Goal: Task Accomplishment & Management: Manage account settings

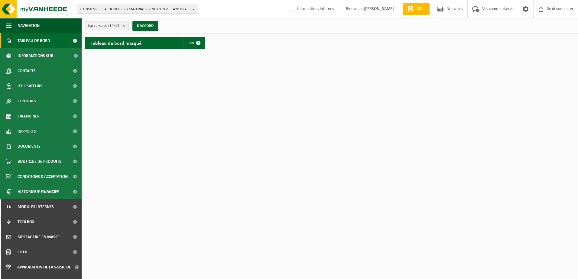
scroll to position [26, 0]
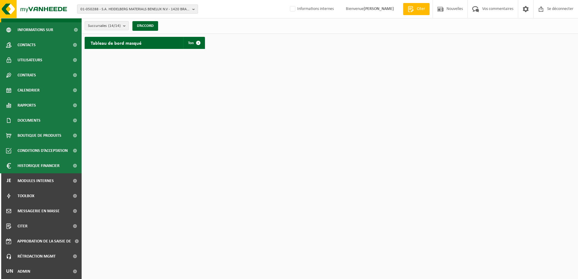
click at [175, 7] on span "01-050288 - S.A. HEIDELBERG MATERIALS BENELUX N.V - 1420 BRAINE-L’ALLEUD, [GEOG…" at bounding box center [134, 9] width 109 height 9
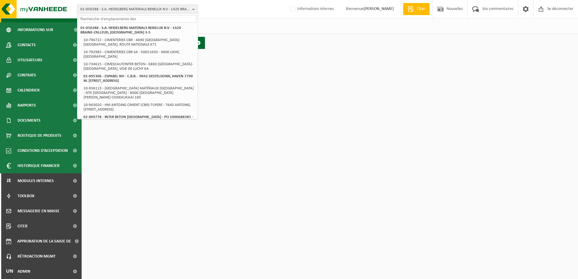
click at [143, 18] on input "text" at bounding box center [138, 19] width 118 height 8
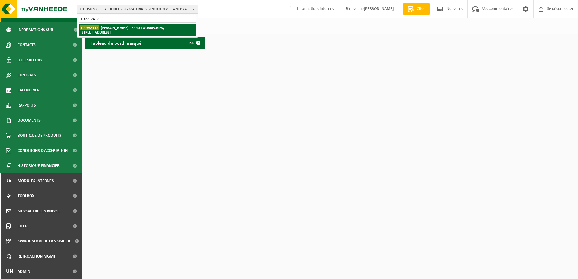
type input "10-992412"
click at [142, 27] on strong "10-992412 - OLIVIER DAGNEAUX - 6440 FOURBECHIES, RUE DE LA RONCE 59" at bounding box center [121, 29] width 83 height 9
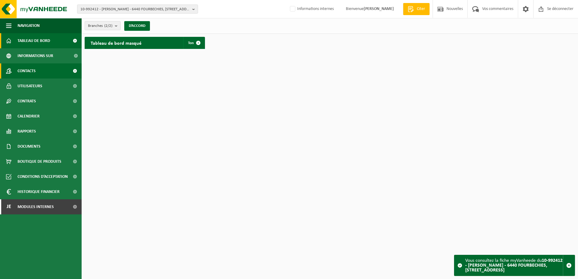
click at [40, 75] on link "Contacts" at bounding box center [41, 71] width 82 height 15
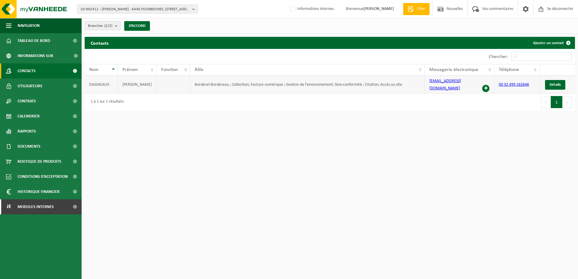
click at [486, 85] on span at bounding box center [485, 88] width 7 height 7
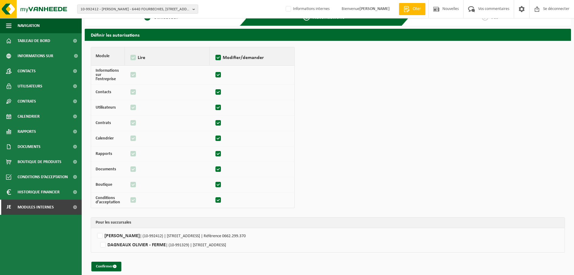
scroll to position [17, 0]
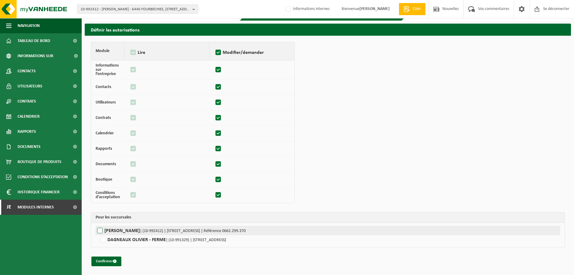
click at [99, 231] on label"] "OLIVIER DAGNEAUX | (10-992412) | RUE DE LA RONCE 59, 6440 FOURBECHIES | Référen…" at bounding box center [328, 230] width 464 height 9
click at [99, 231] on input "OLIVIER DAGNEAUX | (10-992412) | RUE DE LA RONCE 59, 6440 FOURBECHIES | Référen…" at bounding box center [383, 230] width 574 height 9
checkbox input "true"
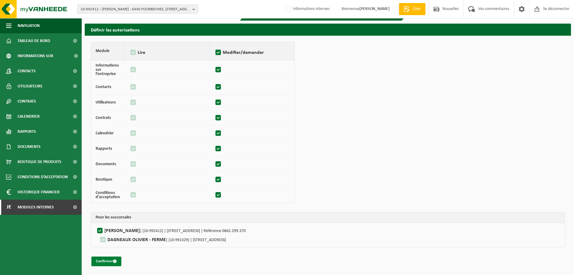
click at [108, 262] on font "Confirmer" at bounding box center [104, 261] width 17 height 4
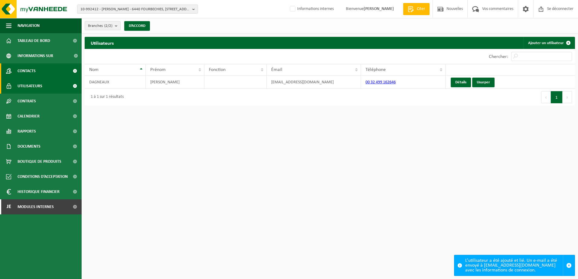
click at [27, 73] on span "Contacts" at bounding box center [27, 71] width 18 height 15
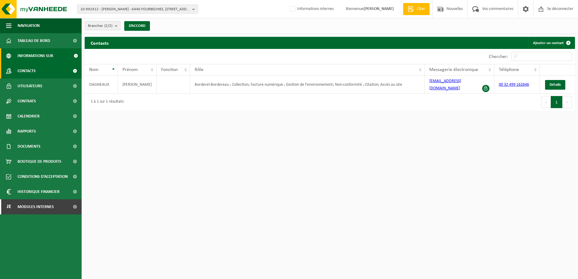
click at [48, 54] on span "Informations sur l’entreprise" at bounding box center [44, 55] width 52 height 15
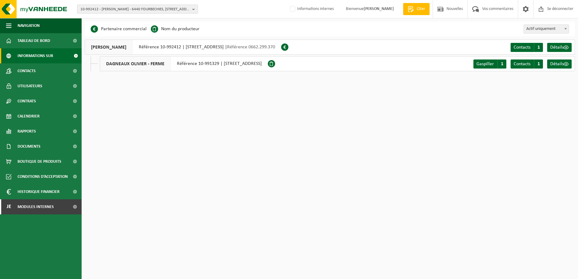
click at [123, 7] on span "10-992412 - OLIVIER DAGNEAUX - 6440 FOURBECHIES, RUE DE LA RONCE 59" at bounding box center [134, 9] width 109 height 9
click at [112, 19] on input "text" at bounding box center [138, 19] width 118 height 8
paste input "10-979485"
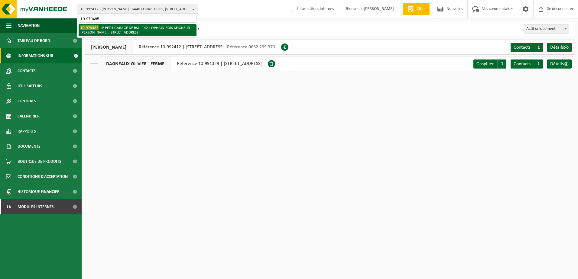
type input "10-979485"
click at [113, 31] on li "10-979485 - LE PETIT GARAGE DE BSI - 1421 OPHAIN-BOIS-SEIGNEUR-ISAAC, RUE D’HEN…" at bounding box center [138, 30] width 118 height 12
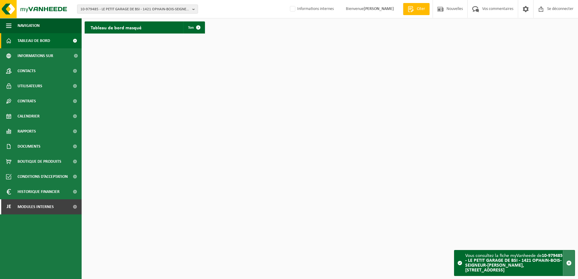
click at [569, 265] on span "button" at bounding box center [569, 263] width 5 height 5
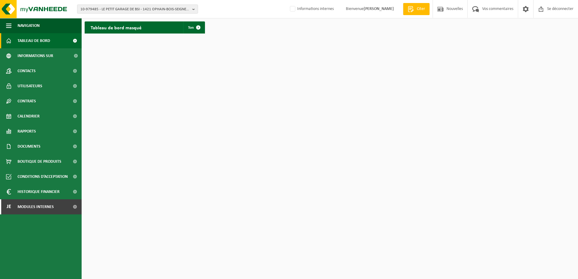
click at [133, 75] on html "10-979485 - LE PETIT GARAGE DE BSI - 1421 OPHAIN-BOIS-SEIGNEUR-ISAAC, RUE D’HEN…" at bounding box center [289, 139] width 578 height 279
click at [33, 84] on span "Utilisateurs" at bounding box center [30, 86] width 25 height 15
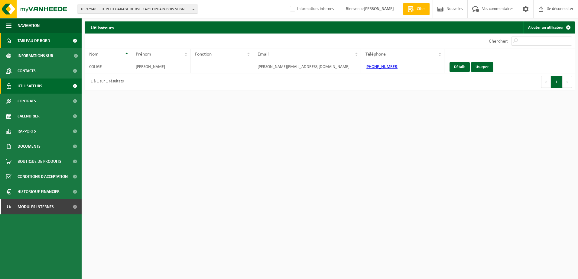
click at [32, 44] on span "Tableau de bord" at bounding box center [34, 40] width 33 height 15
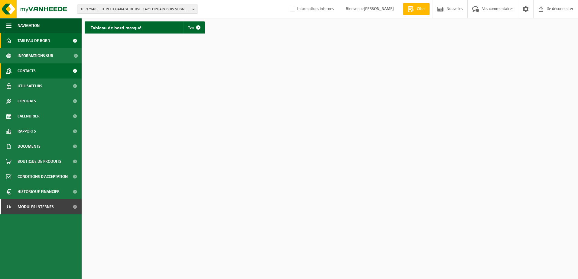
click at [49, 70] on link "Contacts" at bounding box center [41, 71] width 82 height 15
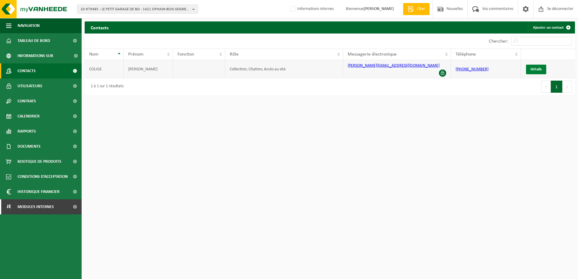
click at [532, 69] on span "Détails" at bounding box center [536, 69] width 11 height 4
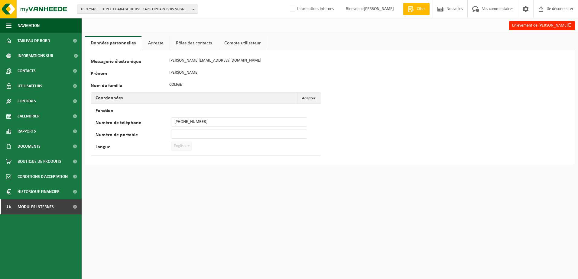
click at [242, 40] on link "Compte utilisateur" at bounding box center [242, 43] width 49 height 14
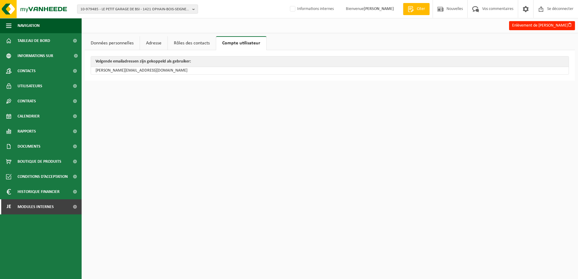
click at [189, 42] on link "Rôles des contacts" at bounding box center [192, 43] width 48 height 14
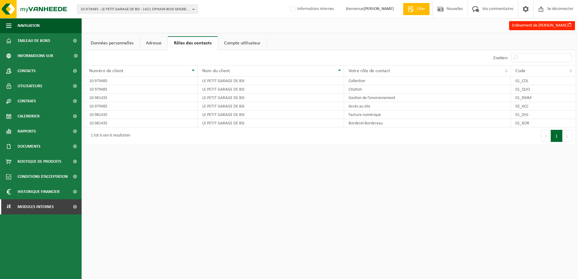
click at [151, 41] on link "Adresse" at bounding box center [154, 43] width 28 height 14
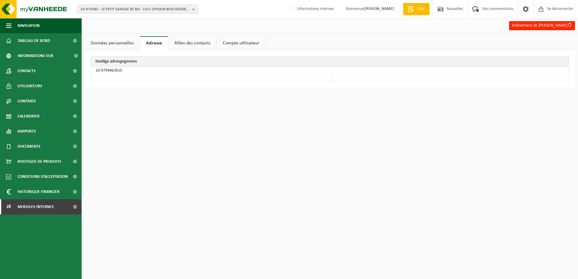
click at [123, 45] on link "Données personnelles" at bounding box center [112, 43] width 55 height 14
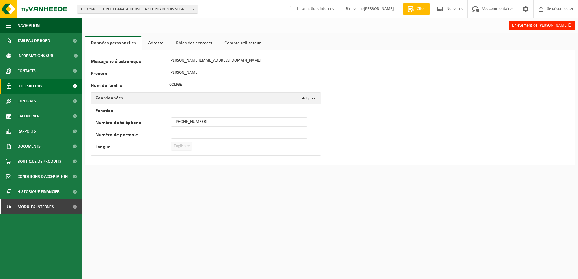
click at [33, 81] on span "Utilisateurs" at bounding box center [30, 86] width 25 height 15
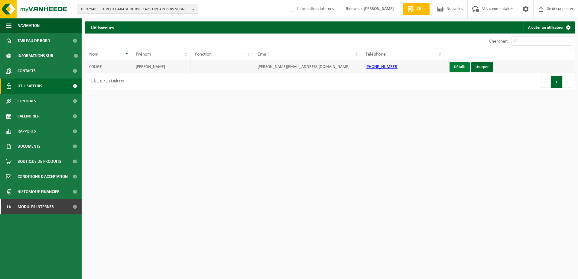
click at [461, 69] on link "Détails" at bounding box center [460, 67] width 20 height 10
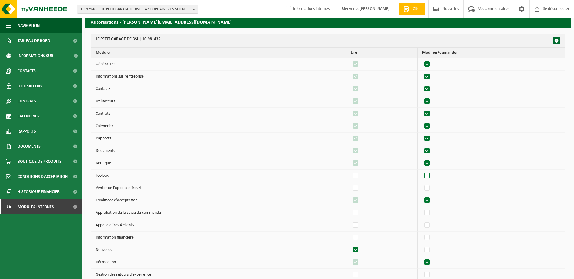
scroll to position [30, 0]
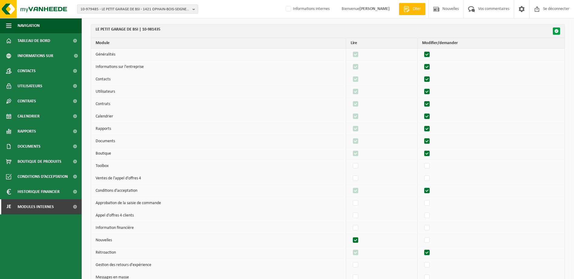
click at [557, 29] on span "button" at bounding box center [556, 31] width 4 height 4
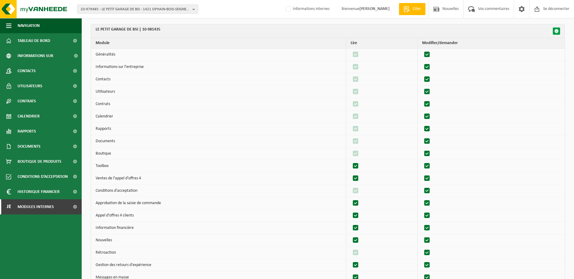
checkbox input "true"
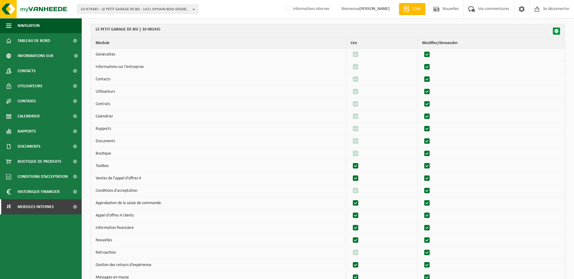
checkbox input "true"
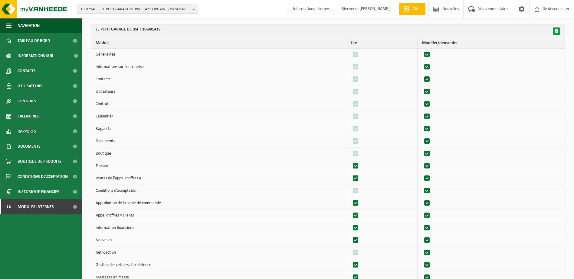
checkbox input "true"
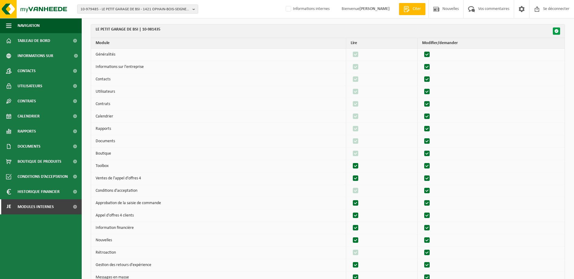
checkbox input "true"
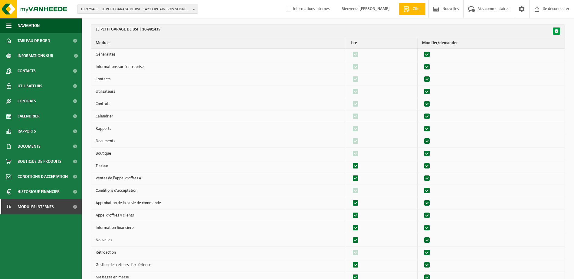
checkbox input "true"
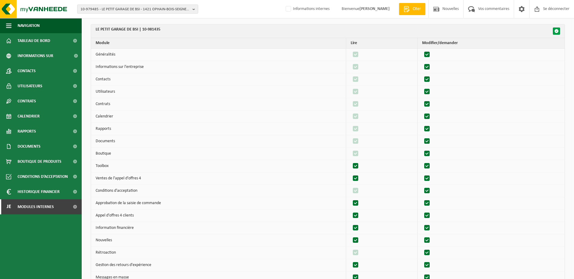
checkbox input "true"
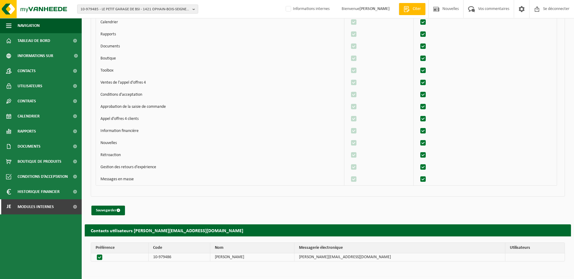
scroll to position [395, 0]
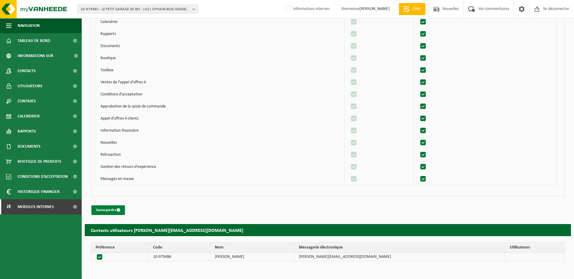
click at [107, 209] on font "Sauvegarder" at bounding box center [106, 210] width 21 height 4
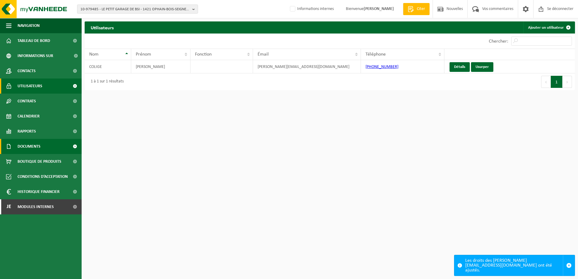
click at [35, 145] on span "Documents" at bounding box center [29, 146] width 23 height 15
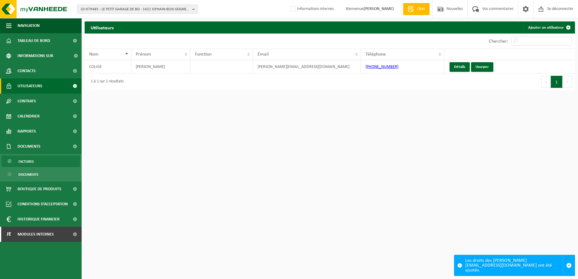
click at [34, 161] on link "Factures" at bounding box center [41, 161] width 79 height 11
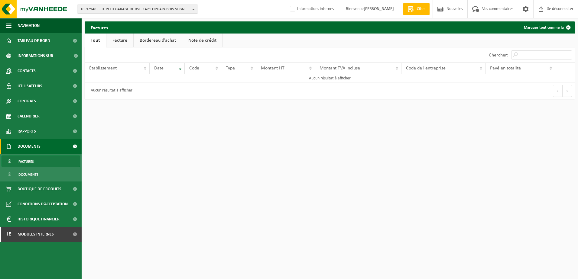
click at [33, 162] on span "Factures" at bounding box center [25, 161] width 15 height 11
click at [33, 129] on span "Rapports" at bounding box center [27, 131] width 18 height 15
